Goal: Transaction & Acquisition: Purchase product/service

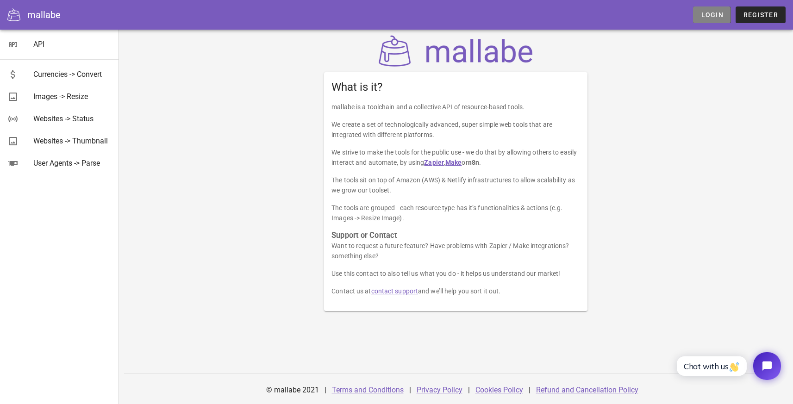
click at [716, 18] on span "Login" at bounding box center [712, 14] width 23 height 7
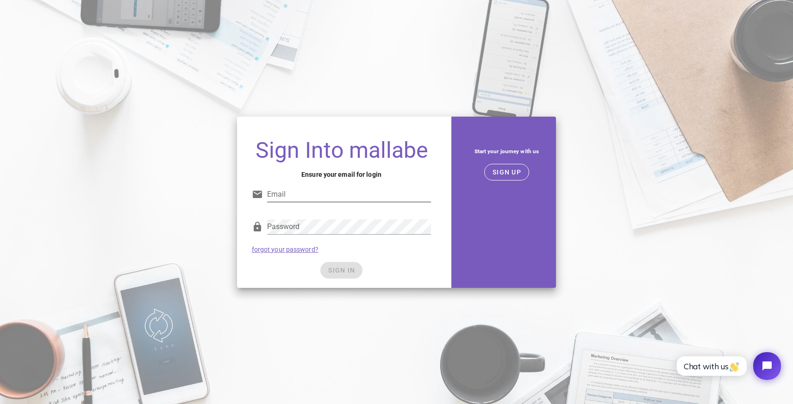
type input "hello+mallabe@trywebtec.com"
click at [345, 270] on div "SIGN IN" at bounding box center [342, 270] width 180 height 17
click at [342, 271] on span "SIGN IN" at bounding box center [341, 270] width 27 height 7
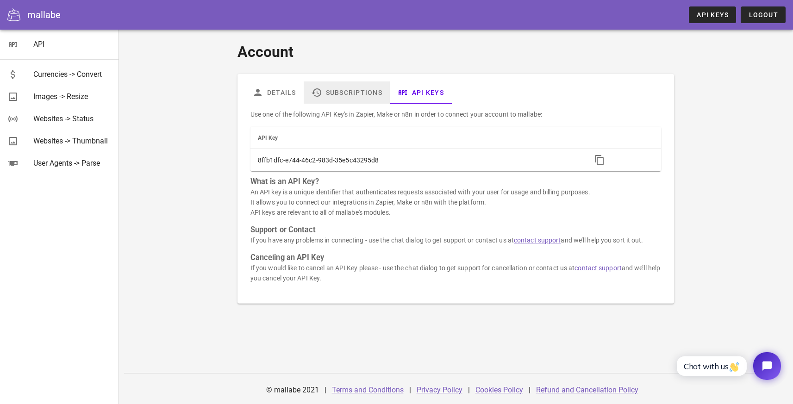
click at [332, 91] on link "Subscriptions" at bounding box center [347, 93] width 86 height 22
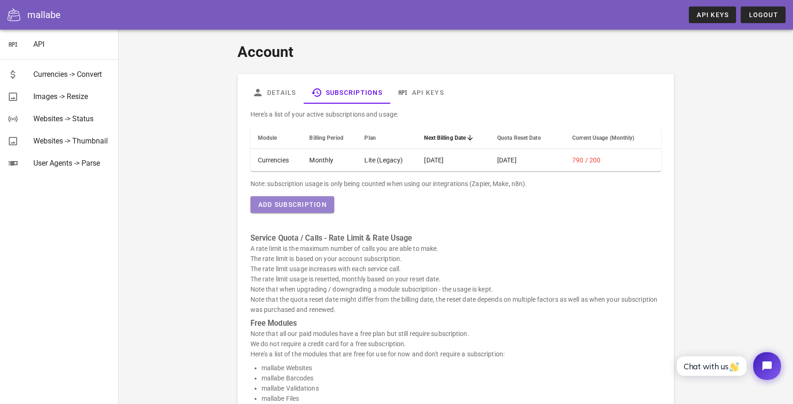
click at [306, 201] on span "Add Subscription" at bounding box center [292, 204] width 69 height 7
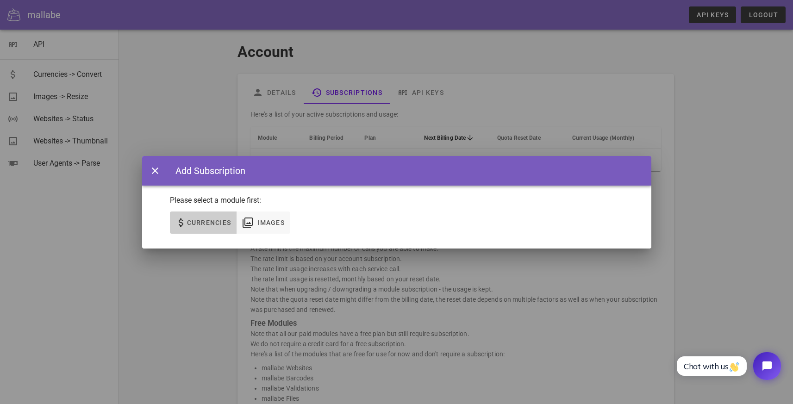
click at [179, 225] on icon "button" at bounding box center [181, 222] width 11 height 11
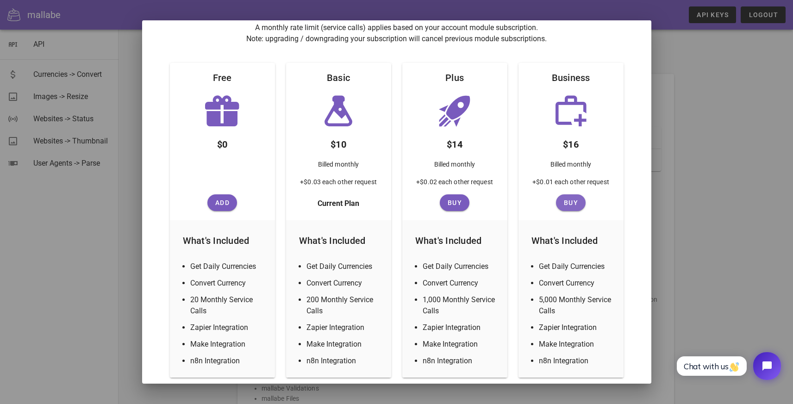
scroll to position [138, 0]
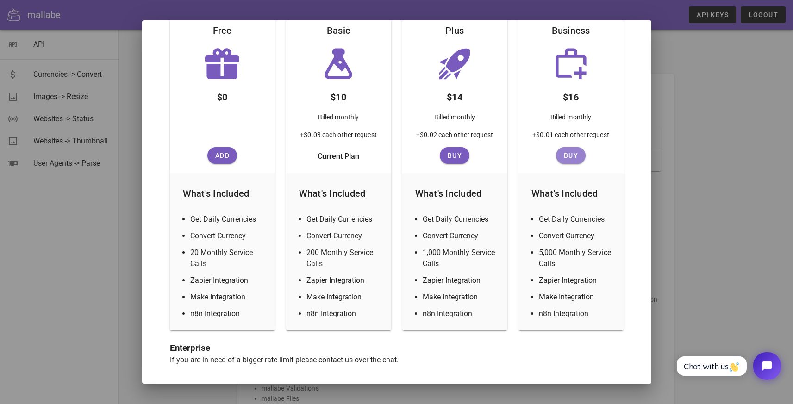
click at [564, 160] on button "Buy" at bounding box center [571, 155] width 30 height 17
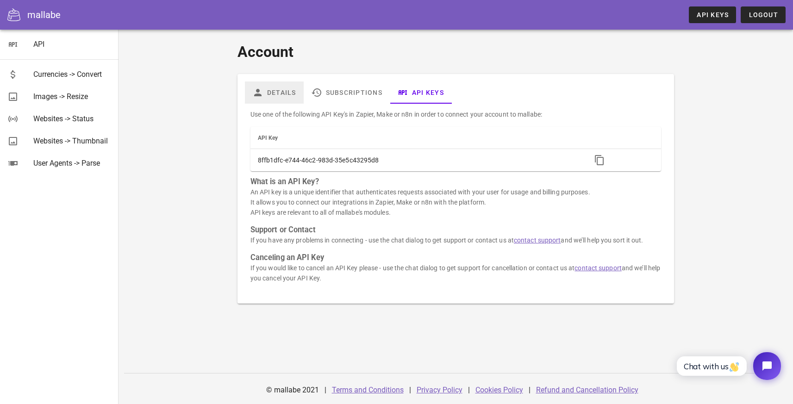
click at [282, 94] on link "Details" at bounding box center [274, 93] width 59 height 22
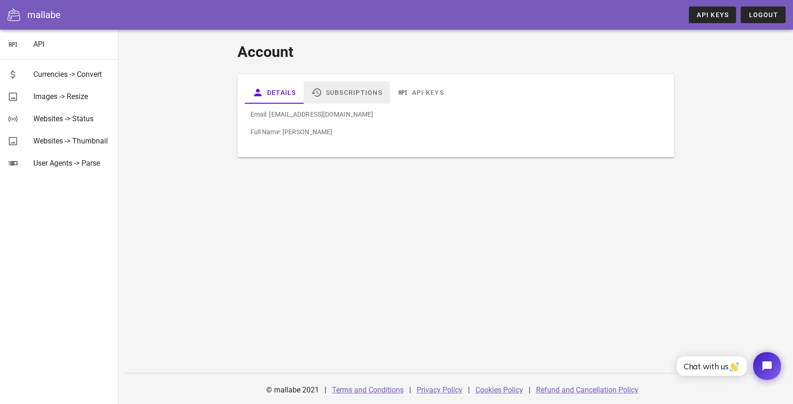
click at [328, 92] on link "Subscriptions" at bounding box center [347, 93] width 86 height 22
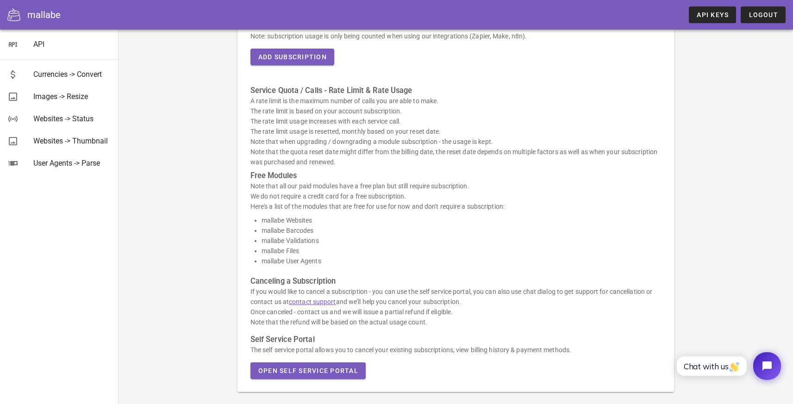
scroll to position [188, 0]
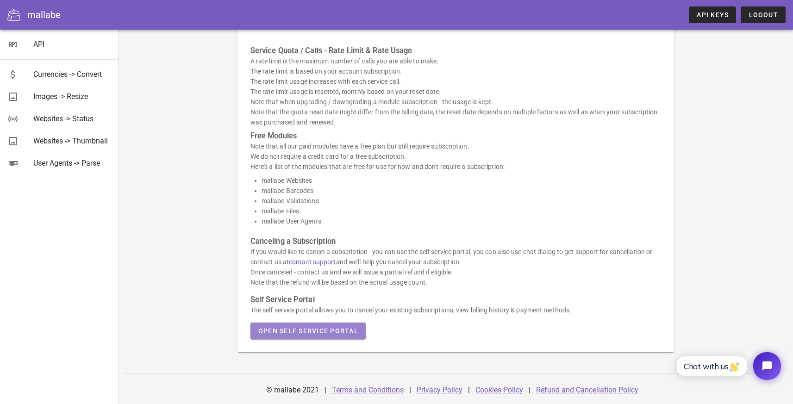
click at [309, 330] on span "Open Self Service Portal" at bounding box center [308, 330] width 101 height 7
click at [168, 216] on div "Account Details Subscriptions API Keys Here's a list of your active subscriptio…" at bounding box center [456, 123] width 675 height 562
click at [189, 244] on div "Account Details Subscriptions API Keys Here's a list of your active subscriptio…" at bounding box center [456, 103] width 538 height 510
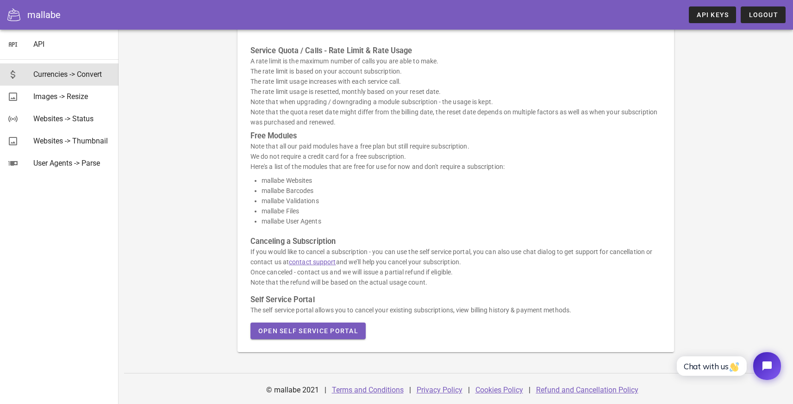
click at [58, 72] on div "Currencies -> Convert" at bounding box center [72, 74] width 78 height 9
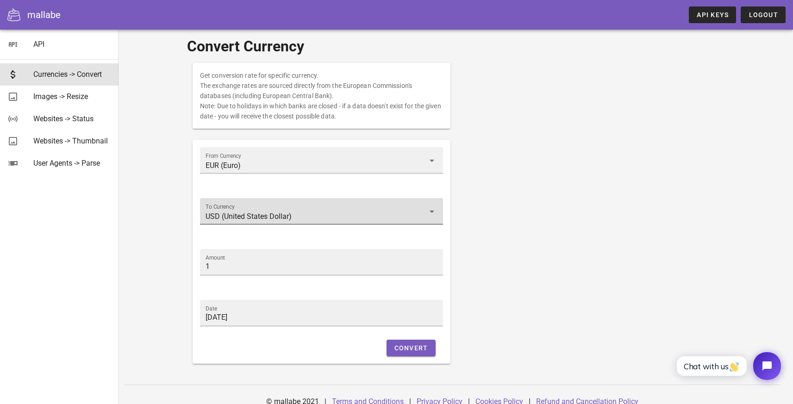
scroll to position [12, 0]
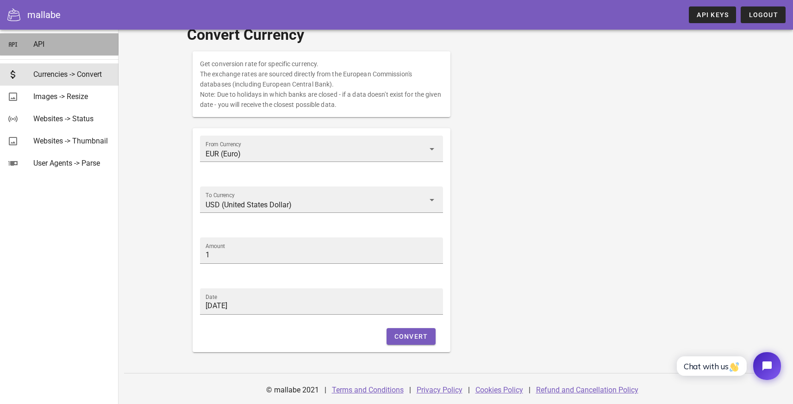
click at [42, 44] on div "API" at bounding box center [72, 44] width 78 height 9
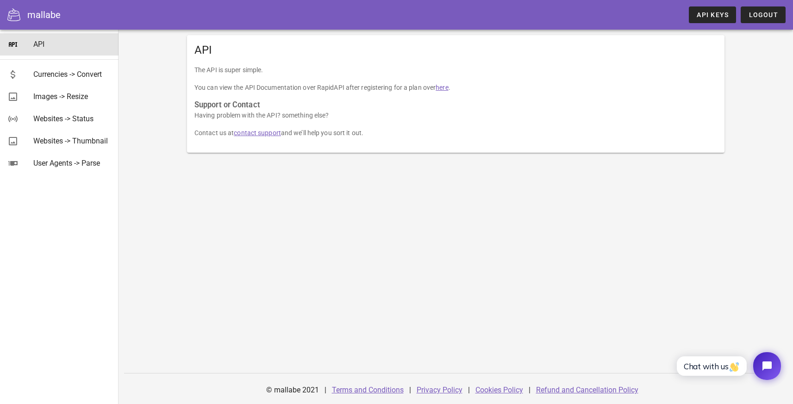
click at [444, 87] on link "here" at bounding box center [442, 87] width 13 height 7
click at [387, 205] on div "API The API is super simple. You can view the API Documentation over RapidAPI a…" at bounding box center [456, 217] width 675 height 375
click at [63, 46] on div "API" at bounding box center [72, 44] width 78 height 9
click at [710, 13] on span "API Keys" at bounding box center [713, 14] width 32 height 7
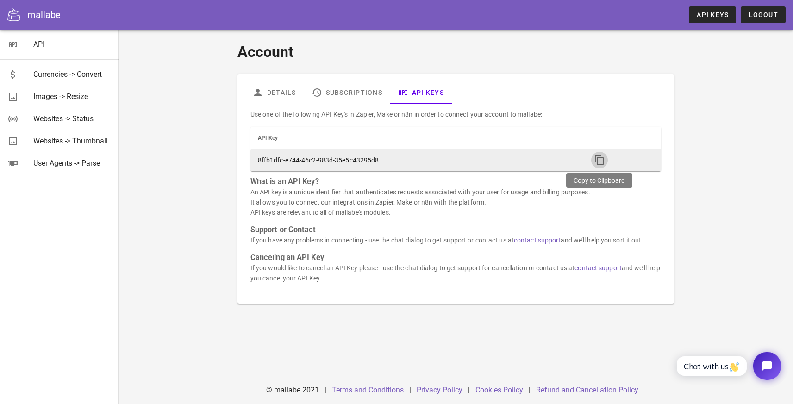
click at [599, 160] on icon "button" at bounding box center [599, 160] width 11 height 11
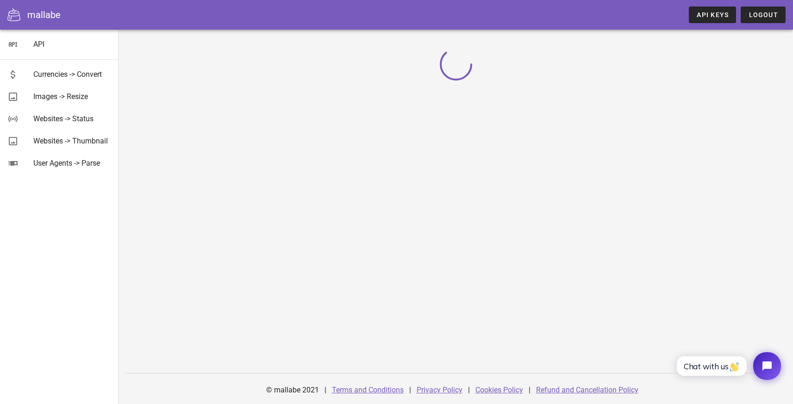
click at [286, 389] on div "© mallabe 2021" at bounding box center [293, 390] width 64 height 22
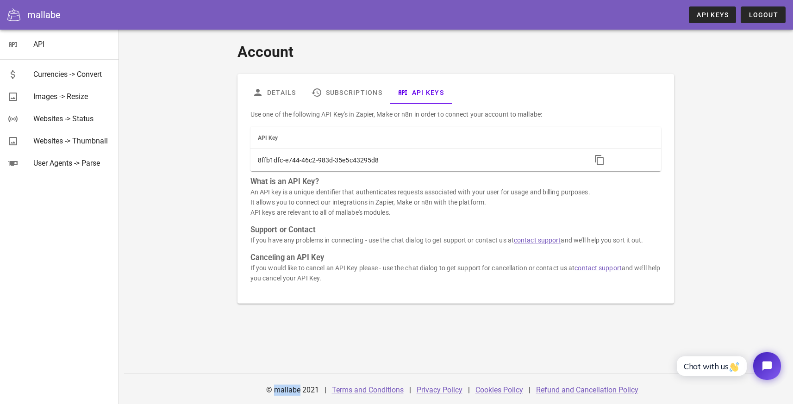
copy div "mallabe"
click at [566, 337] on div "Account Details Subscriptions API Keys Use one of the following API Key's in Za…" at bounding box center [456, 193] width 549 height 326
click at [268, 94] on link "Details" at bounding box center [274, 93] width 59 height 22
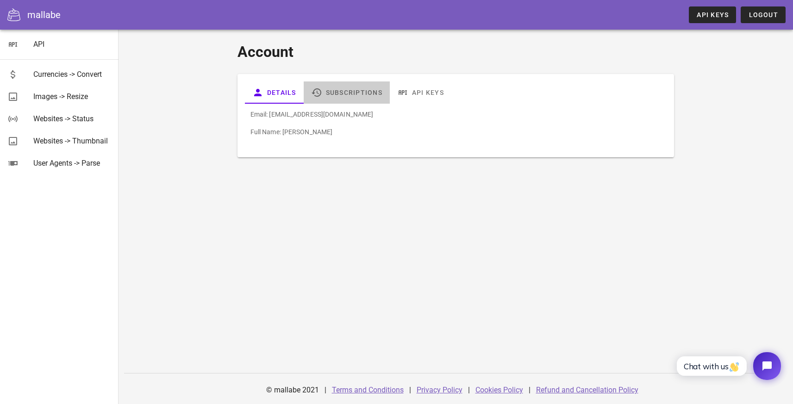
click at [347, 92] on link "Subscriptions" at bounding box center [347, 93] width 86 height 22
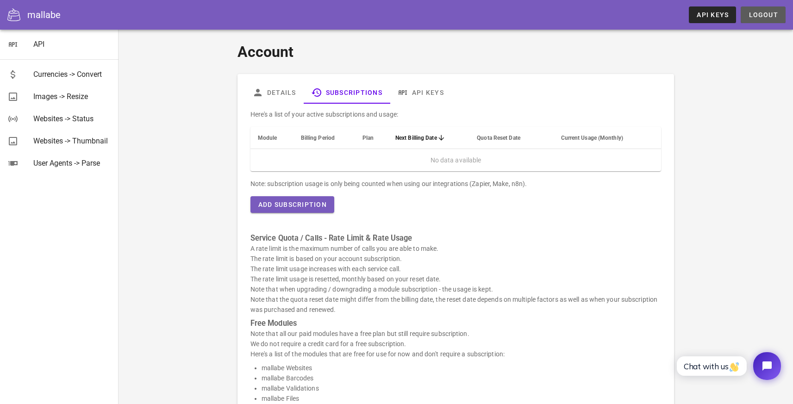
click at [763, 17] on span "Logout" at bounding box center [763, 14] width 30 height 7
